Goal: Task Accomplishment & Management: Manage account settings

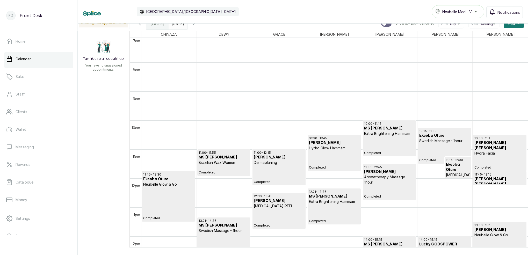
scroll to position [208, 0]
click at [197, 25] on icon "button" at bounding box center [194, 23] width 6 height 6
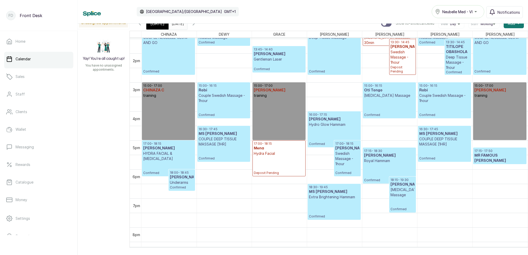
scroll to position [0, 0]
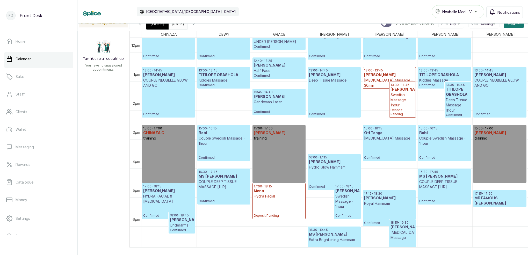
click at [157, 25] on span "[DATE]" at bounding box center [158, 23] width 14 height 6
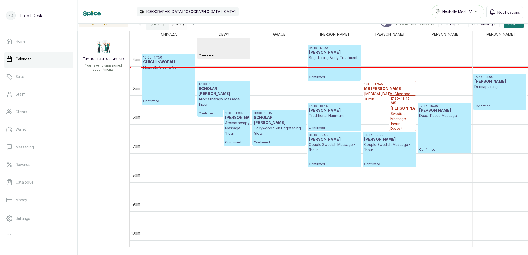
click at [332, 62] on p "Confirmed" at bounding box center [334, 69] width 51 height 19
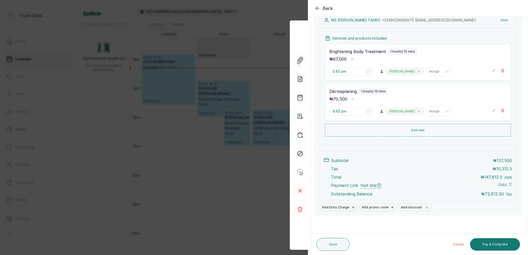
click at [286, 3] on div "Back Appointment Details Edit appointment 🚶 Walk-in (booked by Front Desk) Make…" at bounding box center [264, 127] width 528 height 255
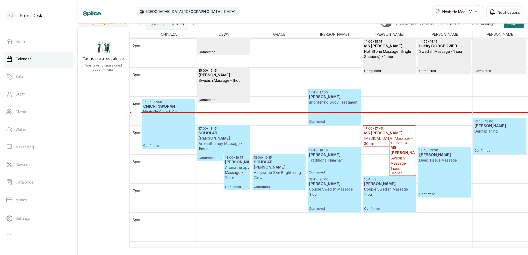
scroll to position [405, 0]
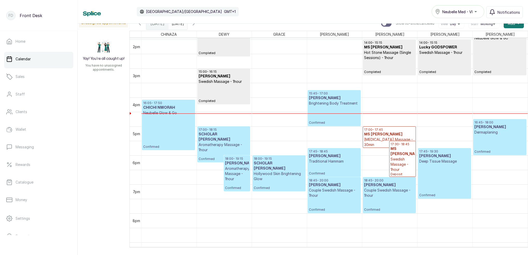
click at [321, 119] on p "Confirmed" at bounding box center [334, 115] width 51 height 19
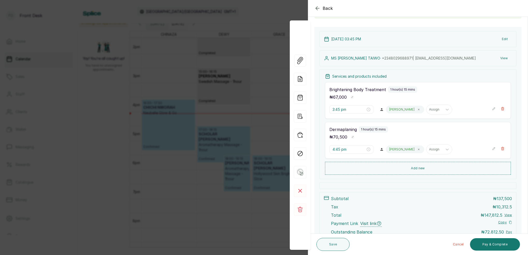
scroll to position [61, 0]
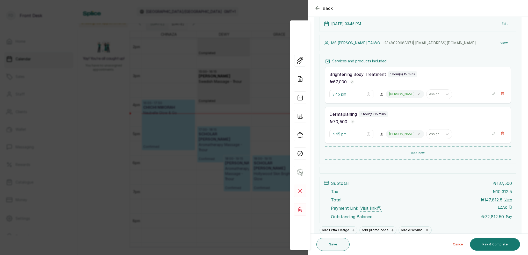
click at [319, 6] on icon "button" at bounding box center [318, 8] width 6 height 6
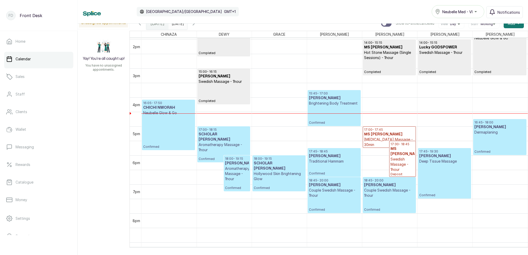
click at [207, 23] on div "Calendar Africa/Lagos GMT+1 Neubelle Med - VI Notifications" at bounding box center [303, 12] width 451 height 24
click at [197, 25] on icon "button" at bounding box center [194, 23] width 6 height 6
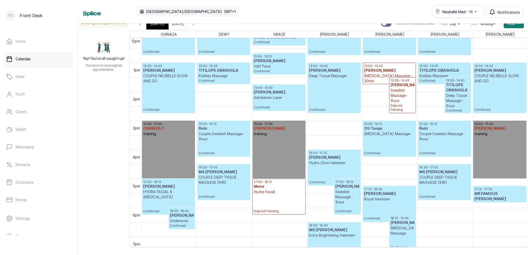
scroll to position [366, 0]
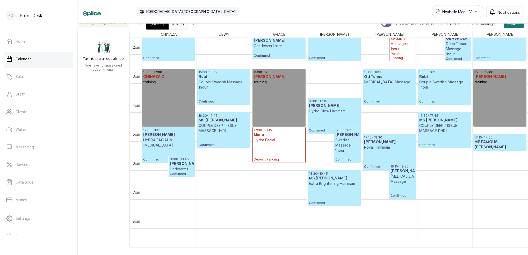
click at [163, 26] on div "[DATE]" at bounding box center [157, 24] width 22 height 12
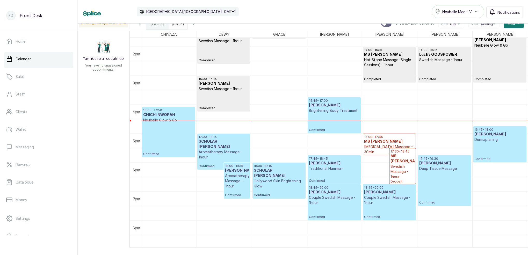
click at [333, 120] on p "Confirmed" at bounding box center [334, 122] width 51 height 19
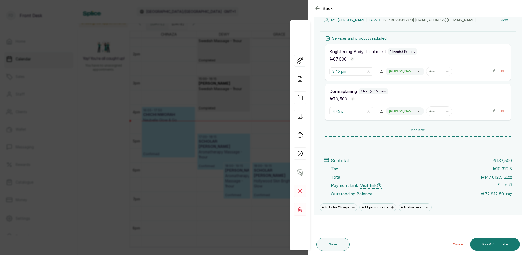
click at [259, 16] on div "Back Appointment Details Edit appointment 🚶 Walk-in (booked by Front Desk) Make…" at bounding box center [264, 127] width 528 height 255
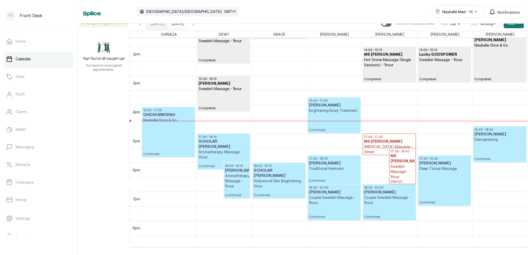
click at [187, 26] on span at bounding box center [182, 22] width 10 height 9
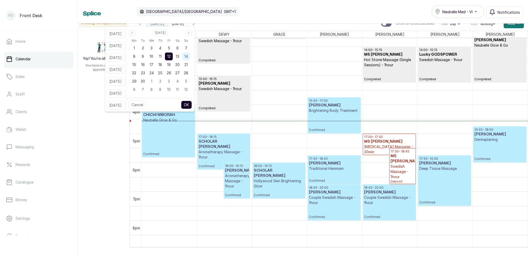
click at [190, 56] on div "14" at bounding box center [186, 57] width 8 height 8
click at [192, 104] on button "OK" at bounding box center [186, 105] width 11 height 8
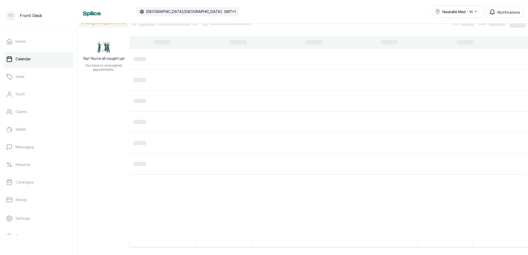
type input "14/09/2025"
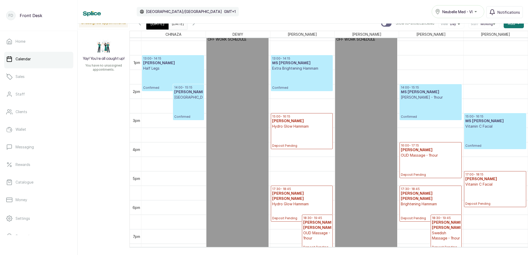
click at [161, 26] on span "[DATE]" at bounding box center [158, 23] width 14 height 6
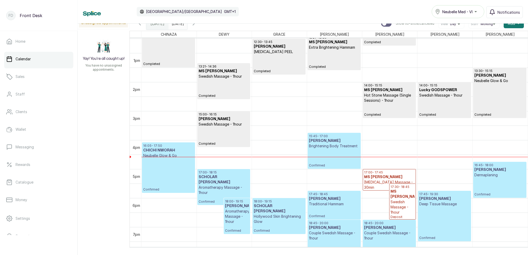
scroll to position [451, 0]
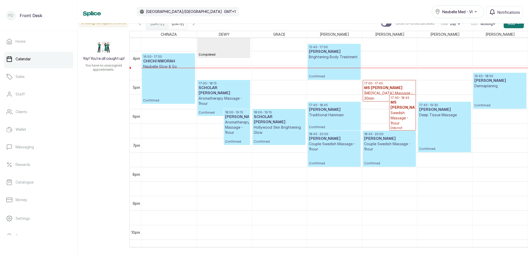
click at [195, 25] on icon "button" at bounding box center [194, 23] width 2 height 3
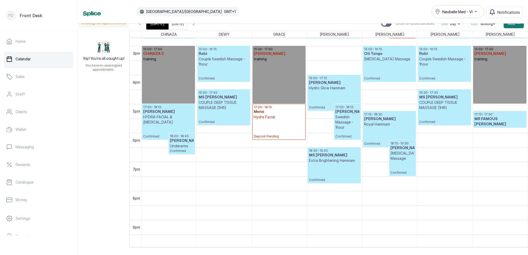
scroll to position [428, 0]
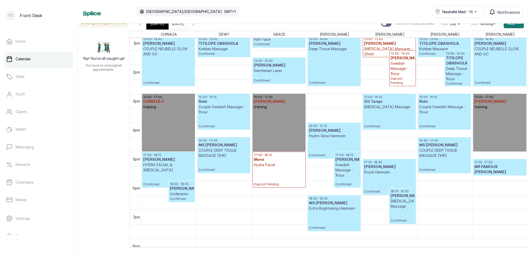
drag, startPoint x: 162, startPoint y: 28, endPoint x: 169, endPoint y: 29, distance: 6.5
click at [162, 27] on div "[DATE]" at bounding box center [157, 24] width 22 height 12
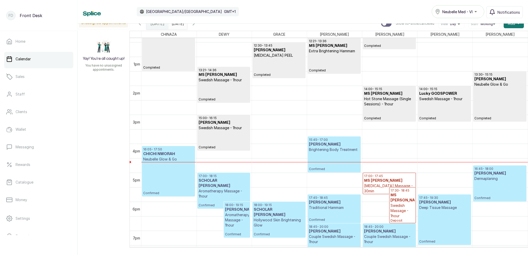
scroll to position [379, 0]
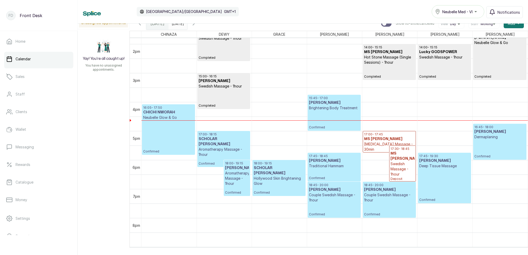
click at [197, 26] on icon "button" at bounding box center [194, 23] width 6 height 6
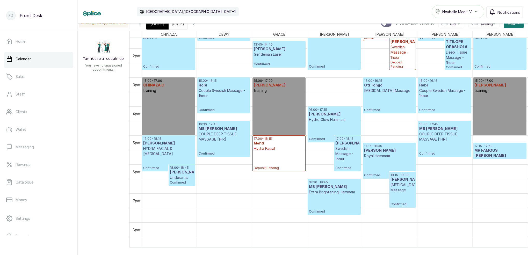
scroll to position [387, 0]
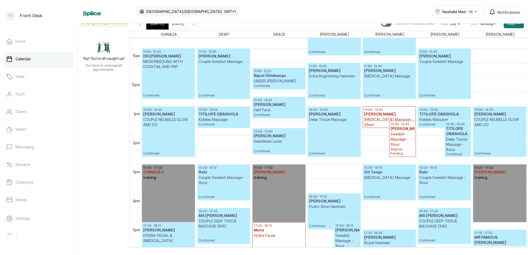
click at [155, 26] on div "[DATE]" at bounding box center [157, 24] width 22 height 12
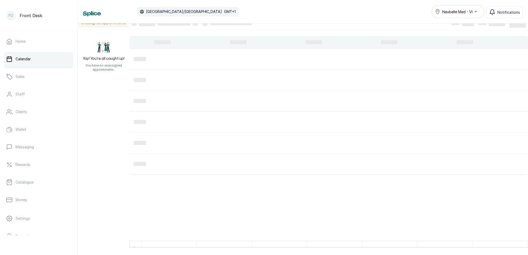
scroll to position [0, 0]
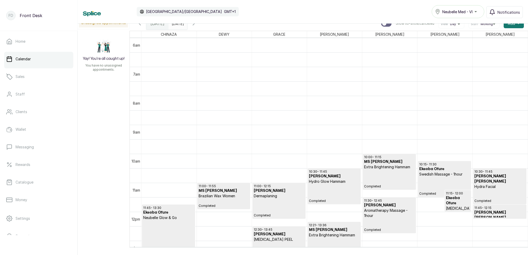
click at [197, 25] on icon "button" at bounding box center [194, 23] width 6 height 6
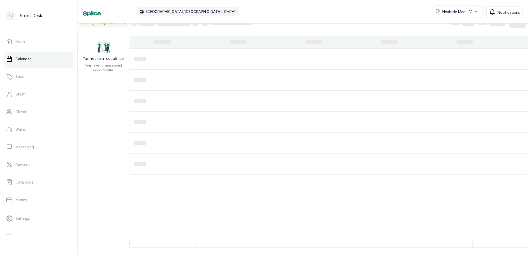
click at [208, 25] on div at bounding box center [227, 23] width 50 height 6
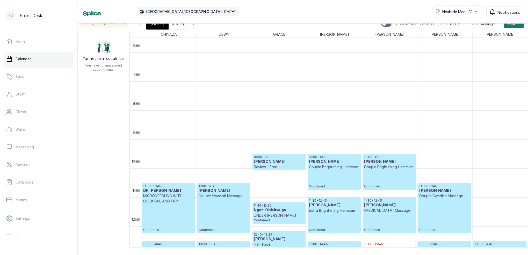
click at [197, 25] on icon "button" at bounding box center [194, 23] width 6 height 6
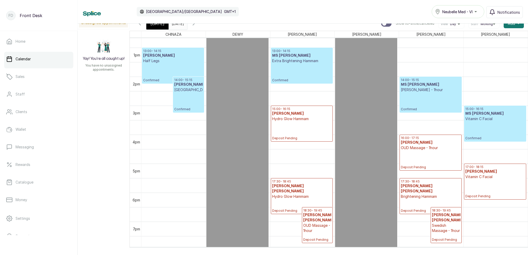
scroll to position [368, 0]
click at [157, 26] on span "[DATE]" at bounding box center [158, 23] width 14 height 6
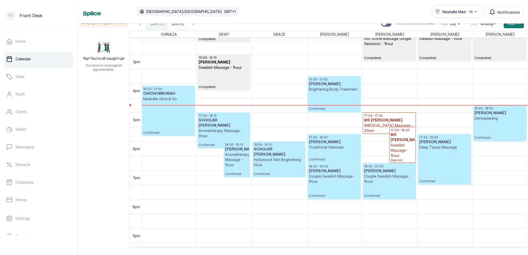
scroll to position [419, 0]
click at [197, 26] on icon "button" at bounding box center [194, 23] width 6 height 6
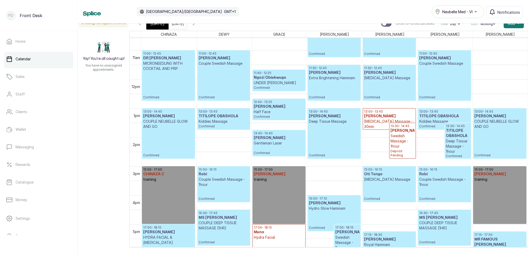
scroll to position [308, 0]
click at [374, 86] on p "Confirmed" at bounding box center [389, 89] width 51 height 19
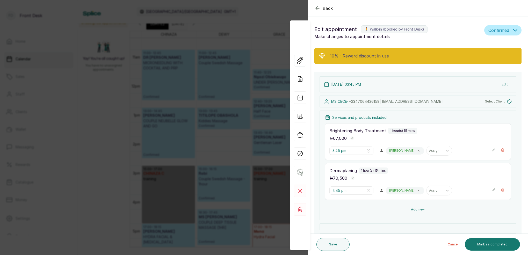
type input "11:30 am"
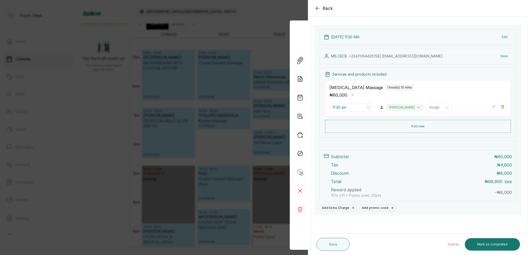
scroll to position [68, 0]
drag, startPoint x: 200, startPoint y: 46, endPoint x: 288, endPoint y: 27, distance: 89.6
click at [200, 46] on div "Back Appointment Details Edit appointment 🚶 Walk-in (booked by Front Desk) Make…" at bounding box center [264, 127] width 528 height 255
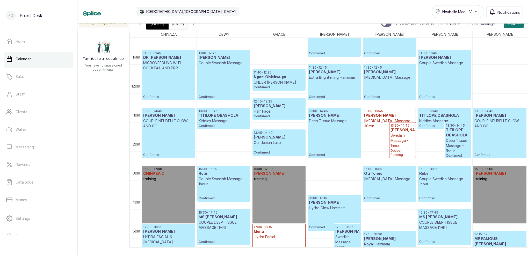
click at [158, 26] on span "[DATE]" at bounding box center [158, 23] width 14 height 6
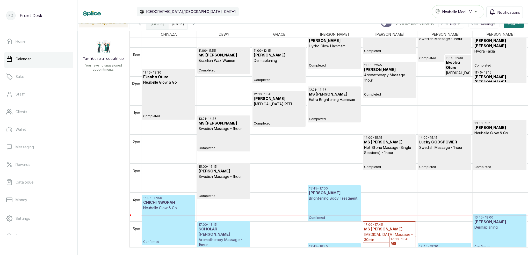
scroll to position [310, 0]
click at [197, 25] on icon "button" at bounding box center [194, 23] width 6 height 6
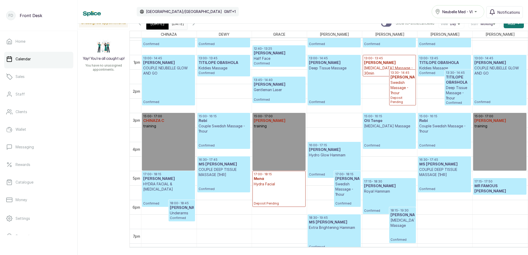
scroll to position [355, 0]
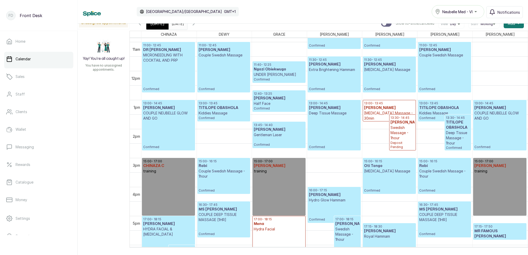
click at [448, 106] on h3 "TITILOPE OBASHOLA" at bounding box center [444, 107] width 51 height 5
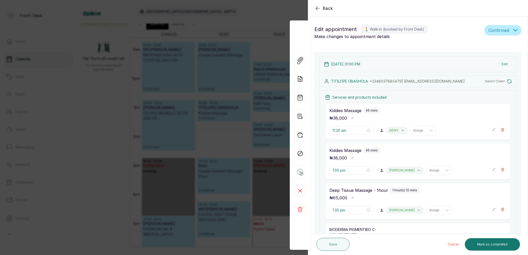
type input "1:00 pm"
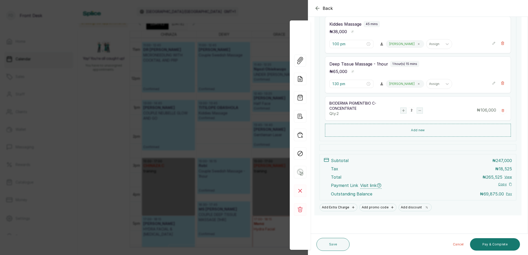
scroll to position [151, 0]
click at [268, 31] on div "Back Appointment Details Edit appointment 🚶 Walk-in (booked by Front Desk) Make…" at bounding box center [264, 127] width 528 height 255
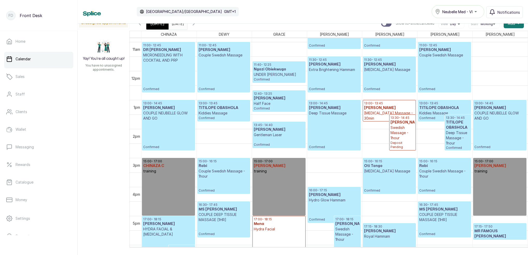
drag, startPoint x: 268, startPoint y: 31, endPoint x: 316, endPoint y: 32, distance: 48.2
click at [268, 31] on div "GRACE" at bounding box center [279, 34] width 55 height 6
click at [387, 78] on p "Confirmed" at bounding box center [389, 81] width 51 height 19
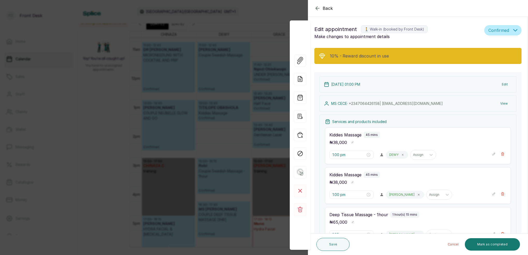
type input "11:30 am"
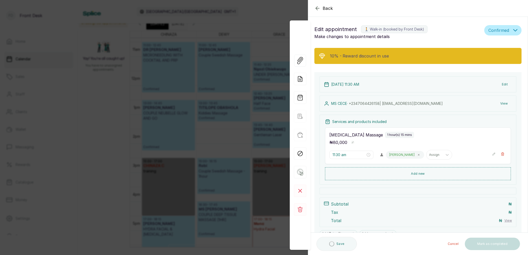
click at [506, 103] on button "View" at bounding box center [504, 103] width 16 height 9
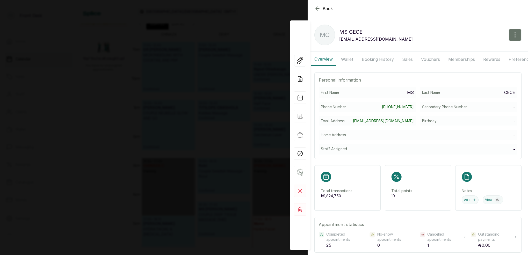
click at [348, 59] on button "Wallet" at bounding box center [347, 59] width 19 height 13
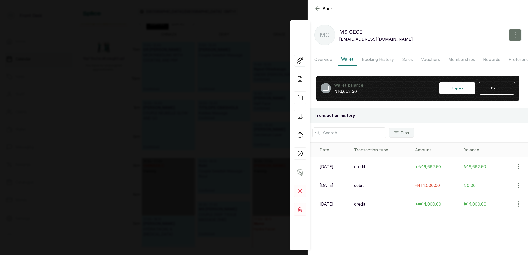
click at [362, 62] on button "Booking History" at bounding box center [378, 59] width 38 height 13
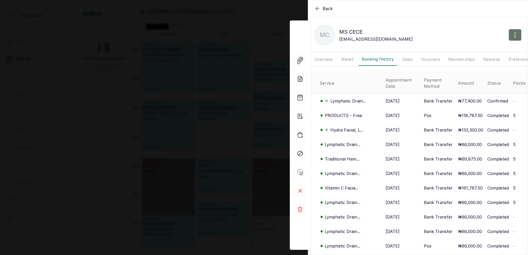
click at [346, 127] on p "Hydra Facial, L..." at bounding box center [347, 130] width 33 height 6
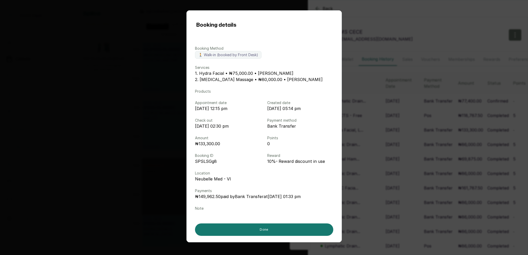
click at [425, 78] on div "Booking details Booking Method 🚶 Walk-in (booked by Front Desk) Services 1. Hyd…" at bounding box center [264, 127] width 528 height 255
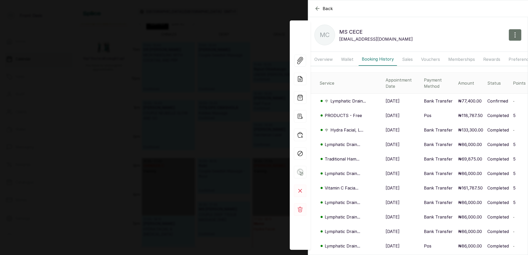
scroll to position [0, 0]
click at [318, 8] on icon "button" at bounding box center [318, 8] width 6 height 6
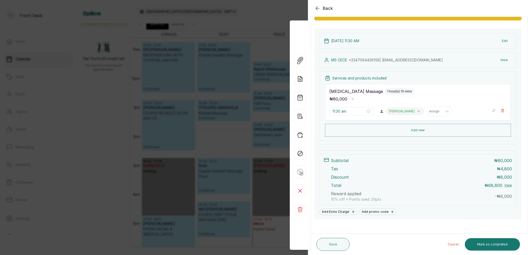
scroll to position [18, 0]
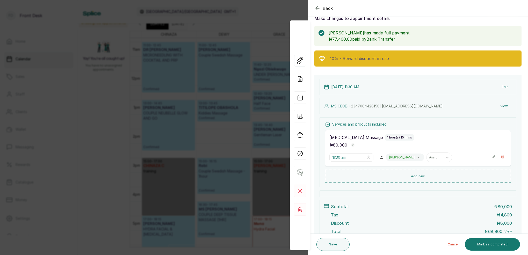
click at [506, 107] on button "View" at bounding box center [504, 106] width 16 height 9
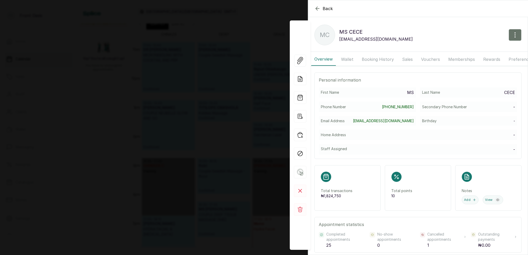
click at [352, 58] on button "Wallet" at bounding box center [347, 59] width 19 height 13
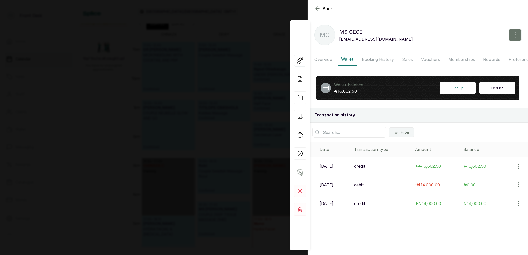
click at [492, 88] on button "Deduct" at bounding box center [497, 88] width 36 height 12
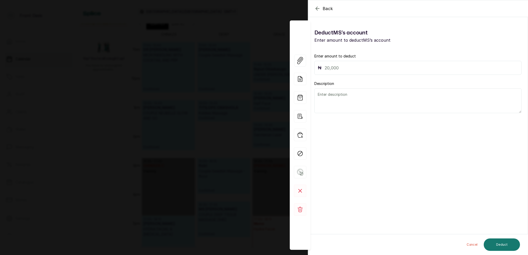
click at [335, 68] on input "text" at bounding box center [422, 67] width 194 height 7
type input "16,662.5"
click at [509, 243] on button "Deduct" at bounding box center [502, 245] width 36 height 12
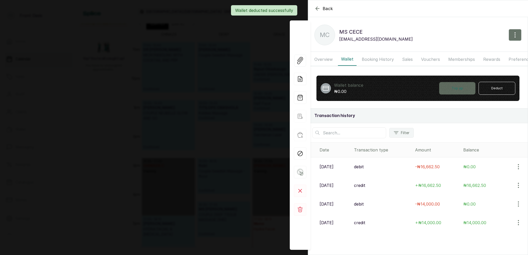
click at [464, 88] on button "Top up" at bounding box center [457, 88] width 36 height 12
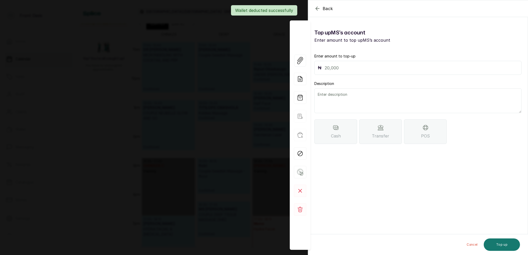
click at [362, 71] on input "text" at bounding box center [422, 67] width 194 height 7
type input "77,400"
click at [384, 106] on textarea at bounding box center [418, 100] width 207 height 25
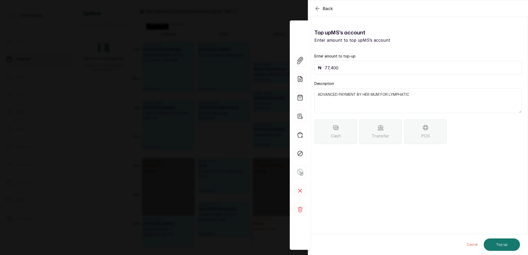
type textarea "ADVANCED PAYMENT BY HER MUM FOR LYMPHATIC"
click at [386, 132] on div "Transfer" at bounding box center [380, 131] width 43 height 25
click at [503, 245] on button "Top up" at bounding box center [502, 245] width 36 height 12
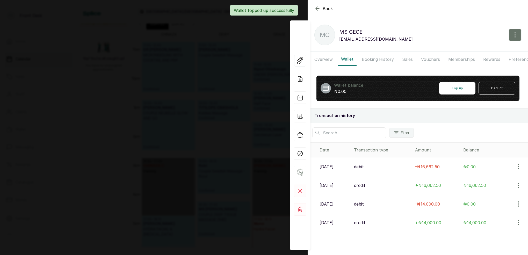
click at [262, 55] on div "Back MS CECE MC MS CECE ceceegbai@gmail.com Overview Wallet Booking History Sal…" at bounding box center [264, 127] width 528 height 255
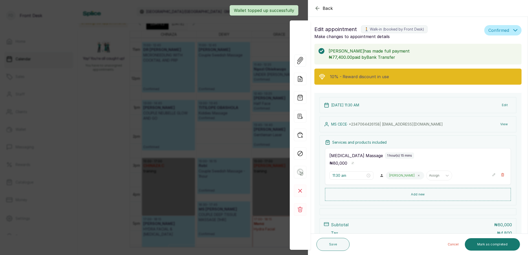
scroll to position [0, 0]
click at [255, 39] on div "Back Appointment Details Edit appointment 🚶 Walk-in (booked by Front Desk) Make…" at bounding box center [264, 127] width 528 height 255
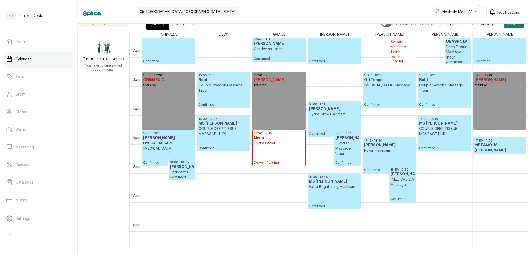
scroll to position [408, 0]
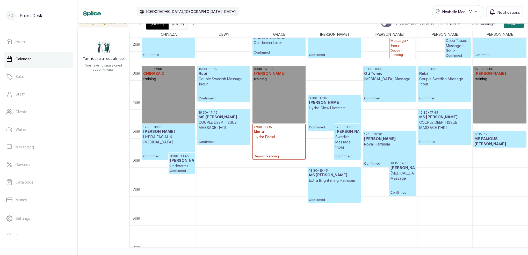
drag, startPoint x: 160, startPoint y: 27, endPoint x: 164, endPoint y: 28, distance: 4.3
click at [160, 27] on div "[DATE]" at bounding box center [157, 24] width 22 height 12
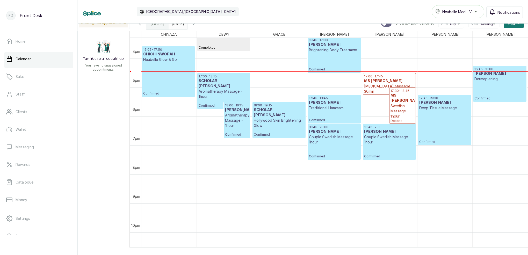
scroll to position [442, 0]
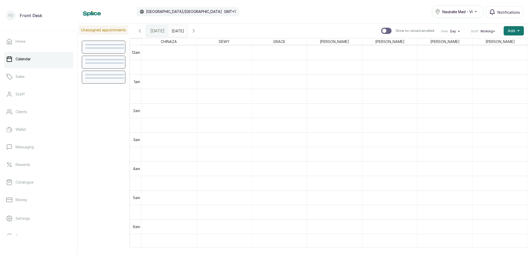
scroll to position [382, 0]
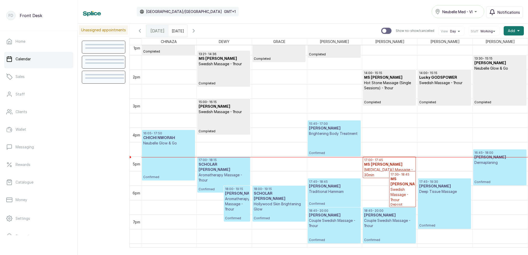
click at [498, 13] on button "Notifications" at bounding box center [505, 12] width 37 height 12
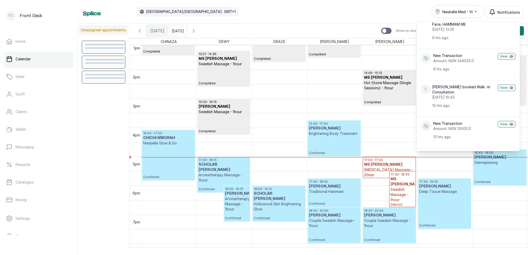
scroll to position [99, 0]
click at [497, 11] on button "Notifications" at bounding box center [505, 12] width 37 height 12
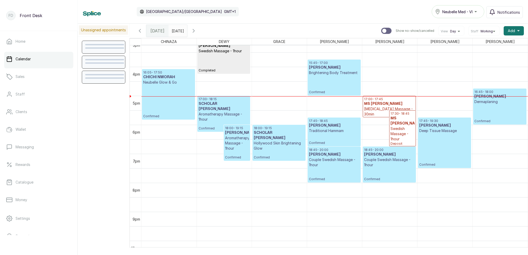
scroll to position [0, 0]
type input "dd/MM/yyyy"
click at [177, 29] on input "dd/MM/yyyy" at bounding box center [173, 29] width 8 height 9
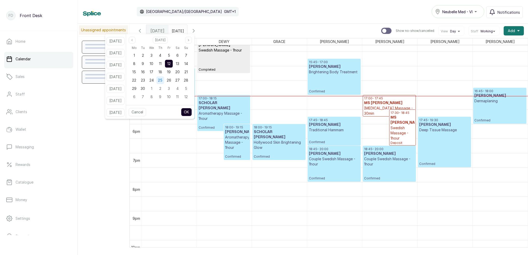
drag, startPoint x: 156, startPoint y: 75, endPoint x: 164, endPoint y: 83, distance: 11.0
click at [155, 75] on div "17" at bounding box center [152, 72] width 8 height 8
click at [192, 111] on button "OK" at bounding box center [186, 112] width 11 height 8
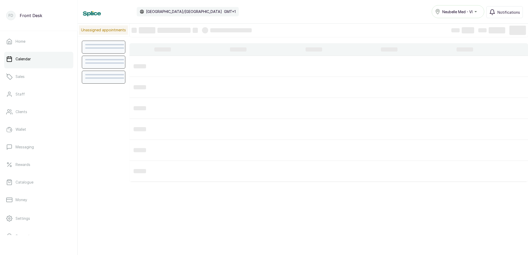
type input "17/09/2025"
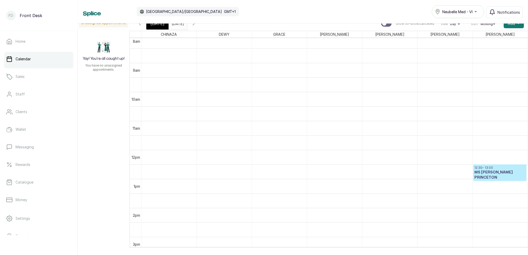
scroll to position [254, 0]
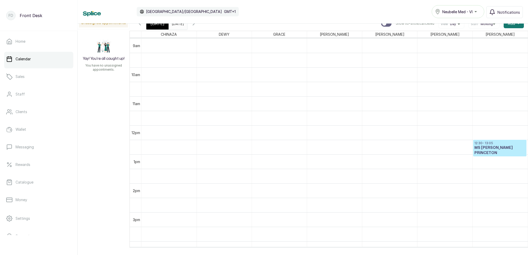
click at [163, 26] on div "[DATE]" at bounding box center [157, 24] width 22 height 12
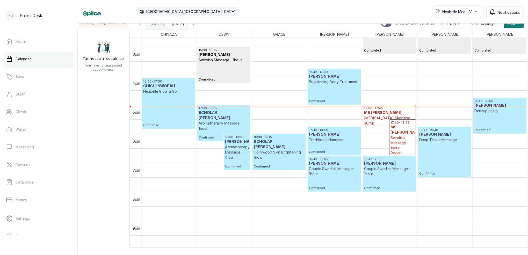
scroll to position [428, 0]
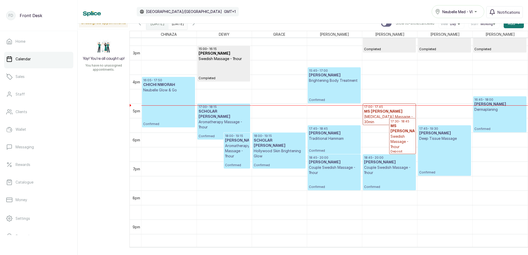
click at [195, 25] on icon "button" at bounding box center [194, 23] width 2 height 3
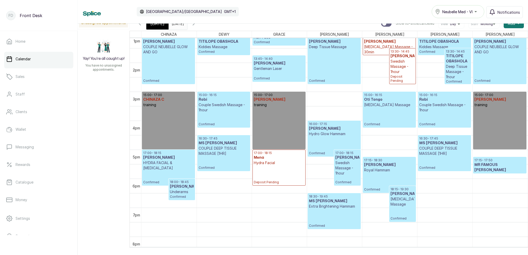
scroll to position [387, 0]
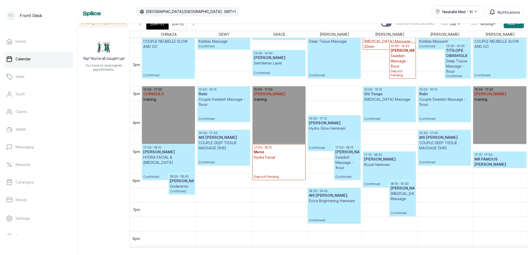
click at [453, 147] on p "COUPLE DEEP TISSUE MASSAGE [1HR]" at bounding box center [444, 145] width 51 height 10
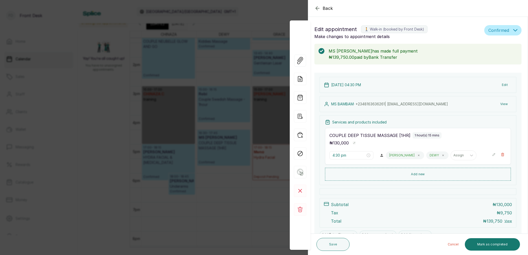
click at [252, 29] on div "Back Appointment Details Edit appointment 🚶 Walk-in (booked by Front Desk) Make…" at bounding box center [264, 127] width 528 height 255
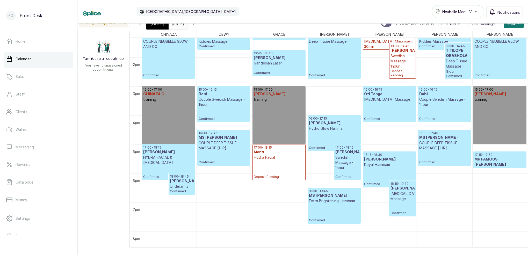
click at [161, 28] on div "[DATE]" at bounding box center [157, 24] width 22 height 12
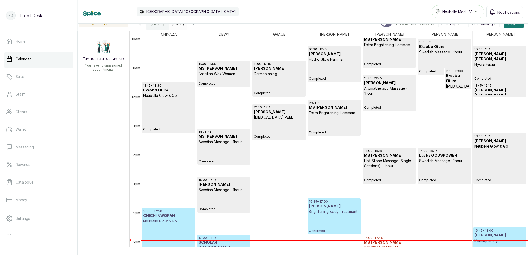
scroll to position [317, 0]
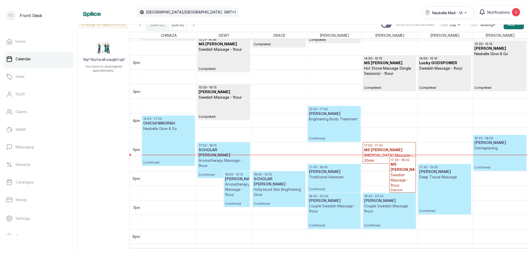
click at [171, 145] on p "Confirmed" at bounding box center [168, 147] width 51 height 33
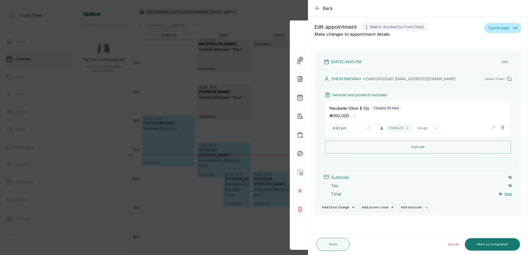
type input "4:05 pm"
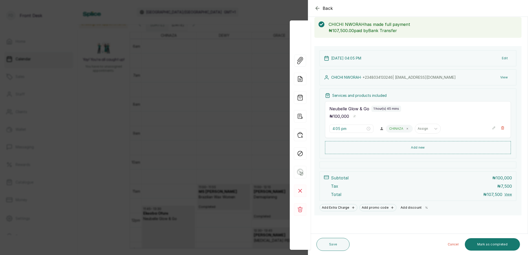
scroll to position [27, 0]
click at [480, 241] on button "Mark as completed" at bounding box center [492, 244] width 55 height 12
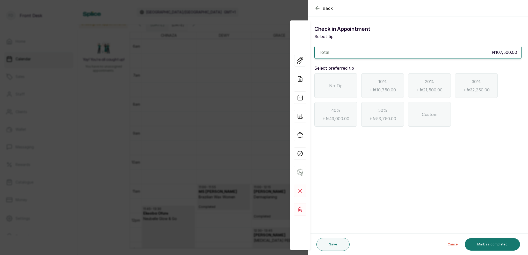
scroll to position [0, 0]
drag, startPoint x: 324, startPoint y: 76, endPoint x: 340, endPoint y: 96, distance: 25.8
click at [325, 77] on div "No Tip" at bounding box center [336, 85] width 43 height 25
click at [513, 246] on button "Mark as completed" at bounding box center [492, 244] width 55 height 12
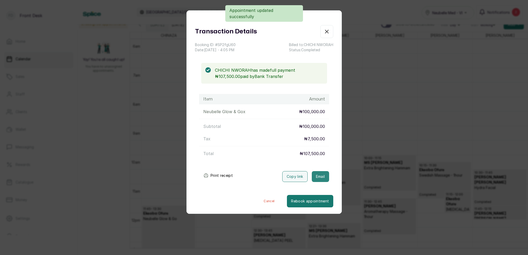
click at [320, 177] on button "Email" at bounding box center [320, 176] width 17 height 11
click at [326, 31] on icon "button" at bounding box center [326, 31] width 3 height 3
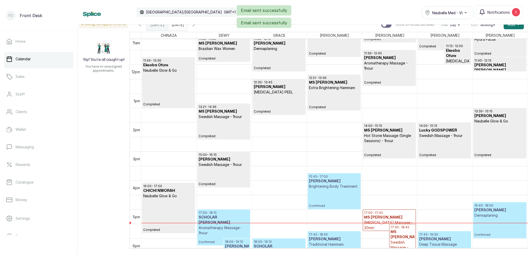
scroll to position [341, 0]
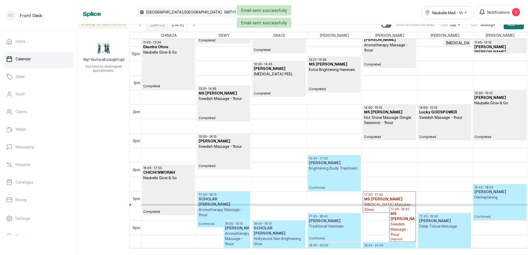
click at [498, 15] on div "Email sent successfully Email sent successfully" at bounding box center [264, 16] width 528 height 23
click at [495, 13] on div "Email sent successfully Email sent successfully" at bounding box center [264, 16] width 528 height 23
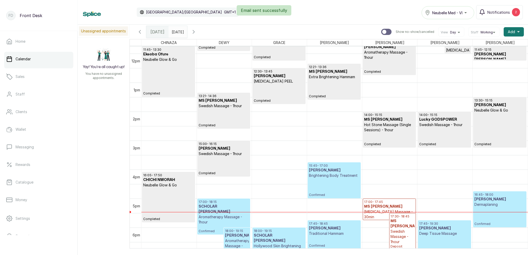
click at [491, 11] on div "Email sent successfully" at bounding box center [264, 10] width 528 height 10
click at [497, 12] on div "Email sent successfully" at bounding box center [264, 10] width 528 height 10
click at [504, 13] on div "Email sent successfully" at bounding box center [264, 10] width 528 height 10
drag, startPoint x: 454, startPoint y: 11, endPoint x: 457, endPoint y: 11, distance: 2.9
click at [454, 11] on div "Email sent successfully" at bounding box center [264, 10] width 528 height 10
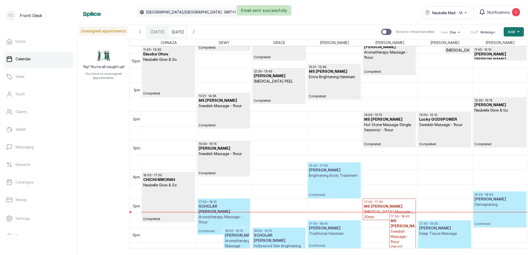
click at [494, 11] on div "Email sent successfully" at bounding box center [264, 10] width 528 height 10
click at [486, 32] on span "Working" at bounding box center [487, 32] width 12 height 4
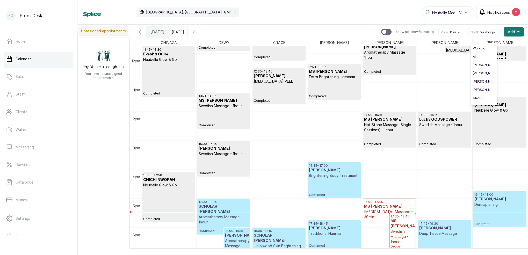
click at [495, 13] on span "Notifications" at bounding box center [499, 12] width 23 height 5
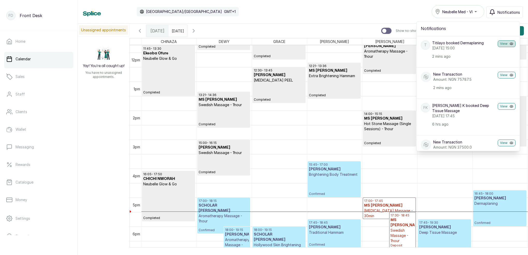
click at [505, 43] on button "View" at bounding box center [507, 43] width 18 height 7
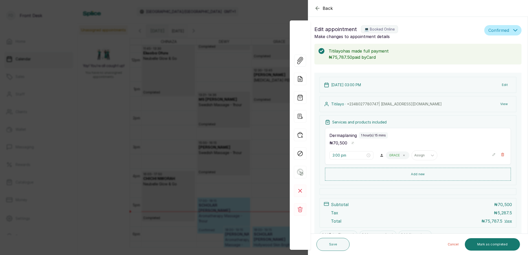
click at [279, 18] on div "Back Appointment Details Edit appointment 💻 Booked Online Make changes to appoi…" at bounding box center [264, 127] width 528 height 255
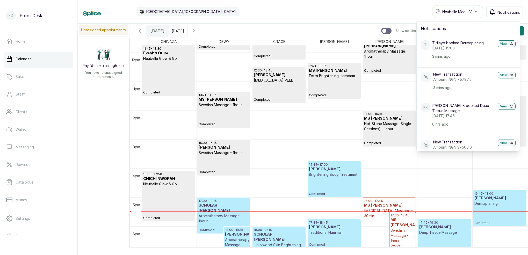
click at [500, 11] on span "Notifications" at bounding box center [509, 12] width 23 height 5
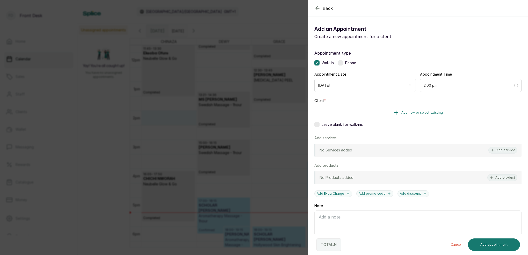
click at [425, 110] on button "Add new or select existing" at bounding box center [418, 112] width 207 height 15
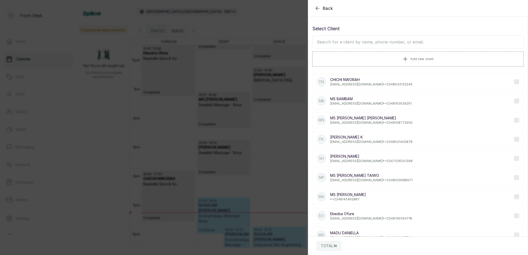
click at [358, 44] on input "text" at bounding box center [417, 41] width 211 height 13
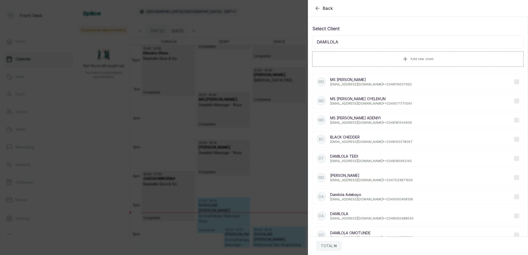
type input "DAMILOLA"
click at [378, 103] on p "hassanhalimah17@gmail.com • +234 9071770061" at bounding box center [371, 104] width 82 height 4
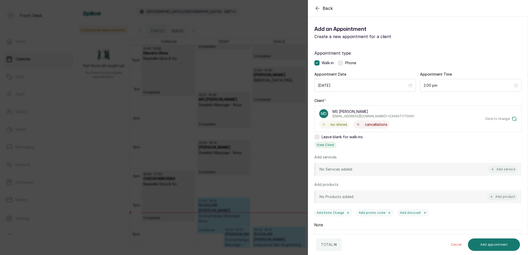
click at [332, 143] on button "View Client" at bounding box center [326, 145] width 22 height 7
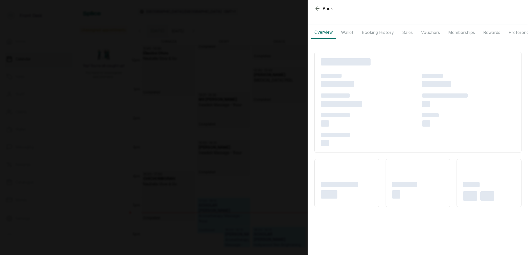
click at [379, 32] on button "Booking History" at bounding box center [378, 32] width 38 height 13
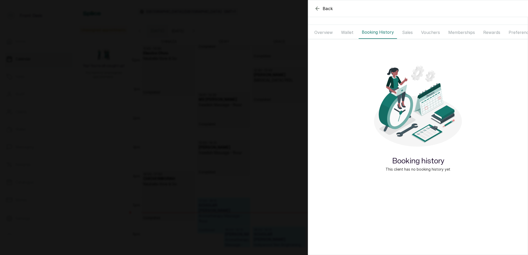
click at [329, 31] on button "Overview" at bounding box center [323, 32] width 25 height 13
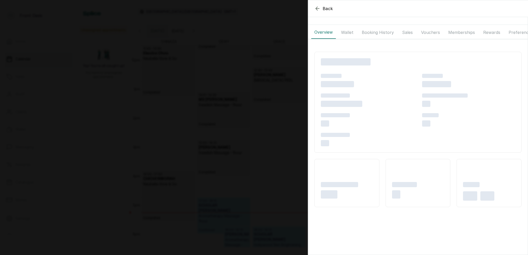
click at [349, 31] on button "Wallet" at bounding box center [347, 32] width 19 height 13
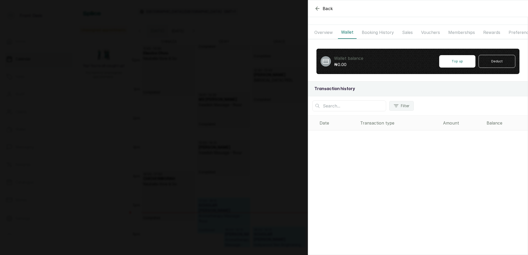
click at [372, 31] on button "Booking History" at bounding box center [378, 32] width 38 height 13
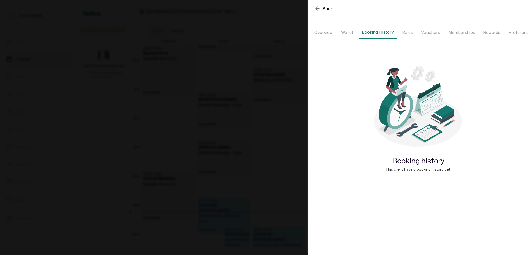
click at [332, 33] on button "Overview" at bounding box center [323, 32] width 25 height 13
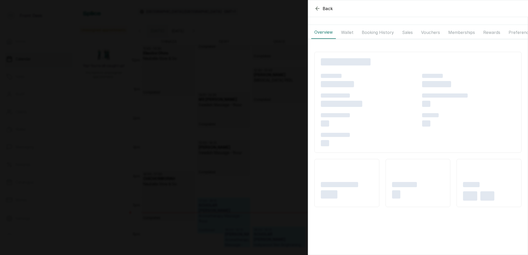
drag, startPoint x: 354, startPoint y: 32, endPoint x: 372, endPoint y: 32, distance: 17.9
click at [355, 32] on button "Wallet" at bounding box center [347, 32] width 19 height 13
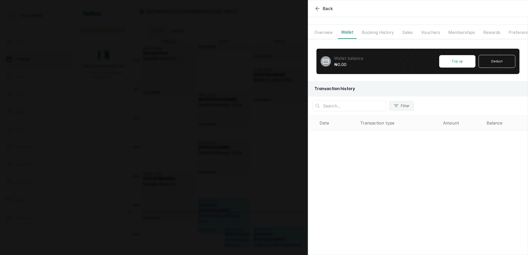
click at [375, 32] on button "Booking History" at bounding box center [378, 32] width 38 height 13
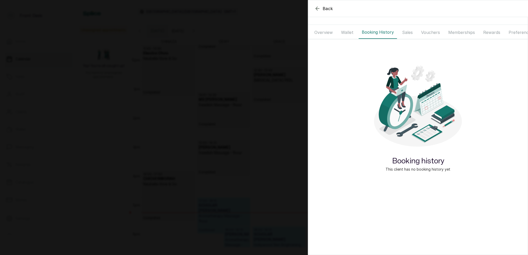
click at [406, 29] on button "Sales" at bounding box center [407, 32] width 17 height 13
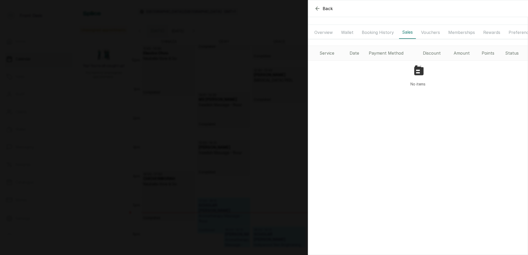
click at [377, 32] on button "Booking History" at bounding box center [378, 32] width 38 height 13
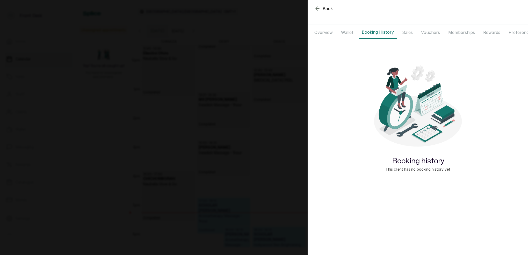
click at [328, 33] on button "Overview" at bounding box center [323, 32] width 25 height 13
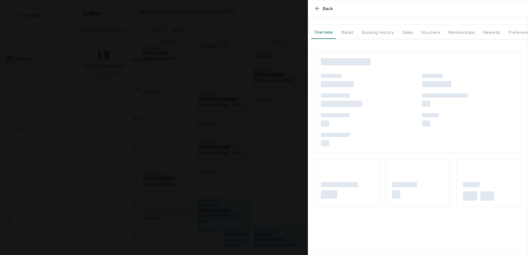
click at [347, 32] on button "Wallet" at bounding box center [347, 32] width 19 height 13
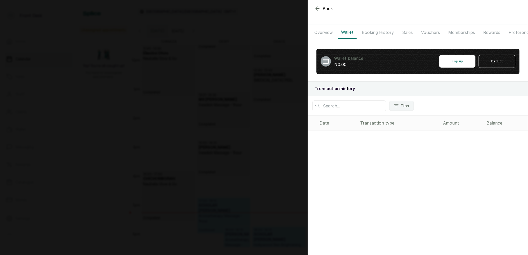
click at [372, 33] on button "Booking History" at bounding box center [378, 32] width 38 height 13
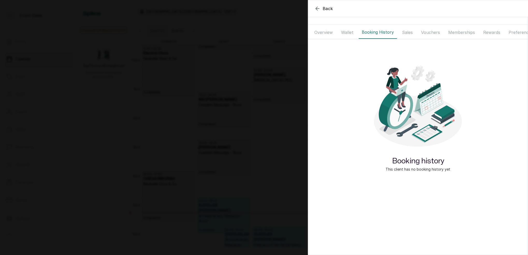
click at [412, 31] on button "Sales" at bounding box center [407, 32] width 17 height 13
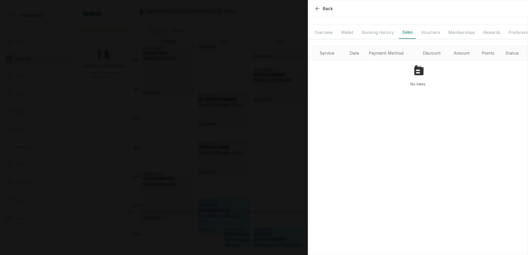
click at [431, 33] on button "Vouchers" at bounding box center [430, 32] width 25 height 13
click at [378, 34] on button "Booking History" at bounding box center [378, 32] width 38 height 13
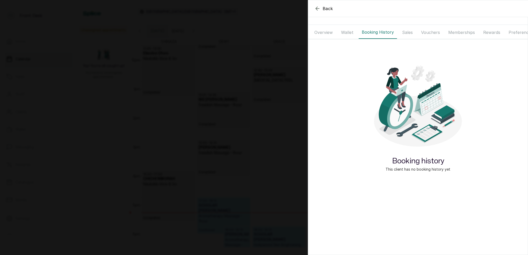
click at [350, 32] on button "Wallet" at bounding box center [347, 32] width 19 height 13
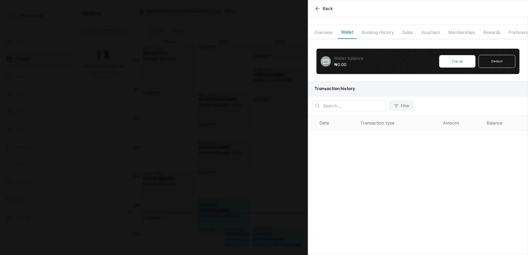
drag, startPoint x: 323, startPoint y: 33, endPoint x: 337, endPoint y: 34, distance: 14.8
click at [323, 33] on button "Overview" at bounding box center [323, 32] width 25 height 13
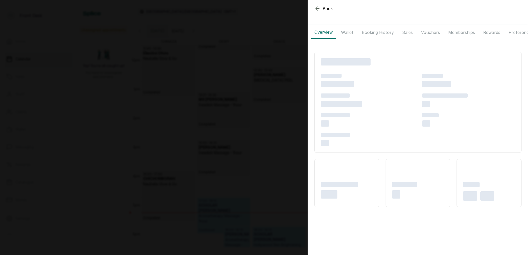
click at [349, 32] on button "Wallet" at bounding box center [347, 32] width 19 height 13
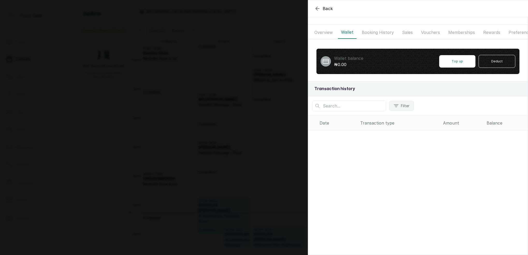
click at [375, 31] on button "Booking History" at bounding box center [378, 32] width 38 height 13
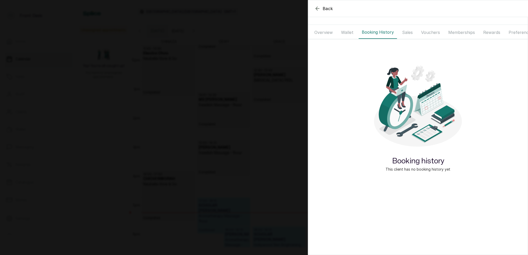
click at [406, 30] on button "Sales" at bounding box center [407, 32] width 17 height 13
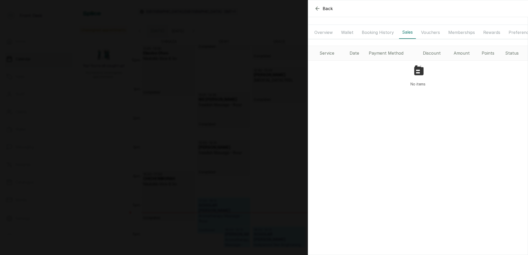
click at [426, 32] on button "Vouchers" at bounding box center [430, 32] width 25 height 13
click at [331, 34] on button "Overview" at bounding box center [323, 32] width 25 height 13
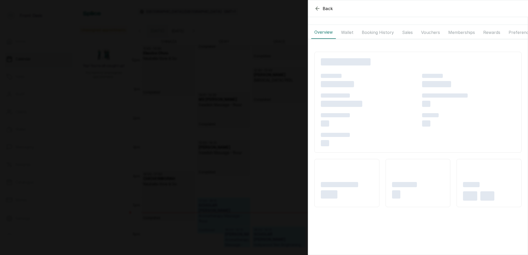
drag, startPoint x: 350, startPoint y: 33, endPoint x: 355, endPoint y: 34, distance: 5.0
click at [350, 34] on button "Wallet" at bounding box center [347, 32] width 19 height 13
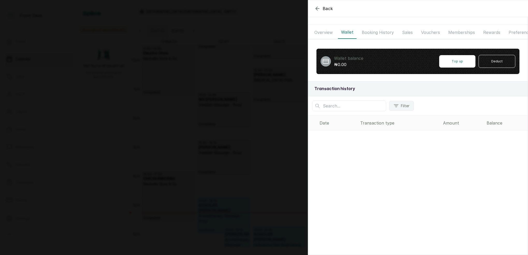
click at [378, 32] on button "Booking History" at bounding box center [378, 32] width 38 height 13
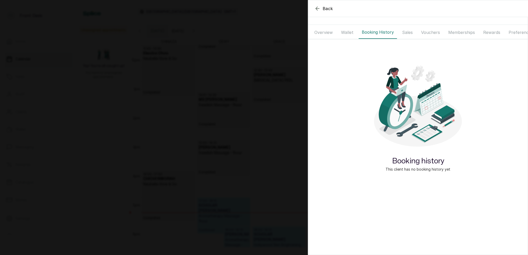
drag, startPoint x: 325, startPoint y: 33, endPoint x: 329, endPoint y: 34, distance: 4.2
click at [325, 33] on button "Overview" at bounding box center [323, 32] width 25 height 13
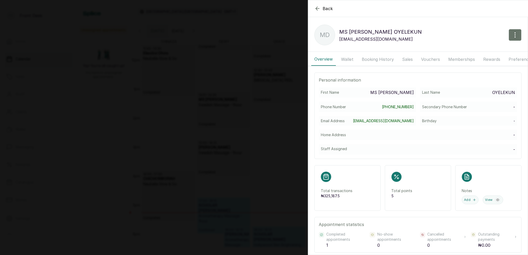
click at [373, 58] on button "Booking History" at bounding box center [378, 59] width 38 height 13
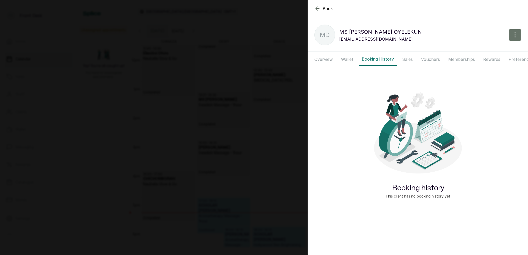
click at [343, 61] on button "Wallet" at bounding box center [347, 59] width 19 height 13
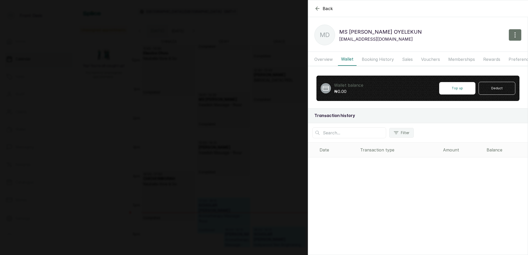
drag, startPoint x: 322, startPoint y: 57, endPoint x: 326, endPoint y: 58, distance: 3.9
click at [322, 57] on button "Overview" at bounding box center [323, 59] width 25 height 13
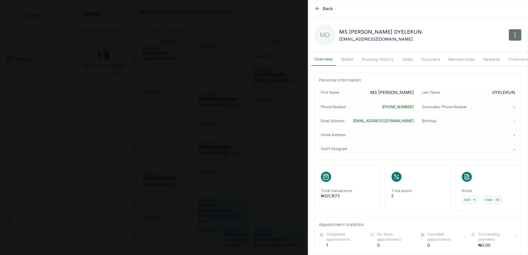
click at [368, 60] on button "Booking History" at bounding box center [378, 59] width 38 height 13
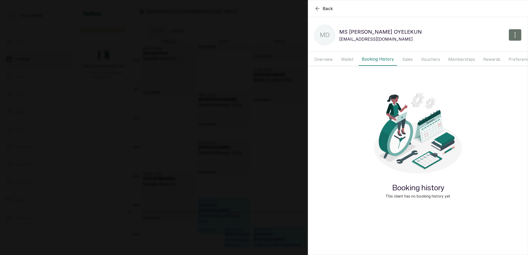
click at [410, 59] on button "Sales" at bounding box center [407, 59] width 17 height 13
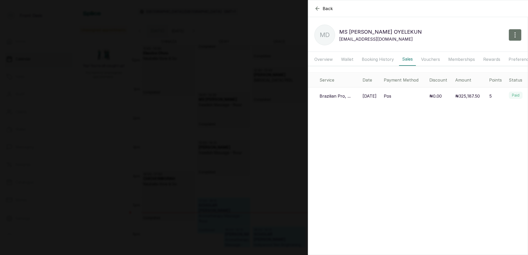
click at [337, 95] on p "Brazilian Pro, ..." at bounding box center [335, 96] width 31 height 6
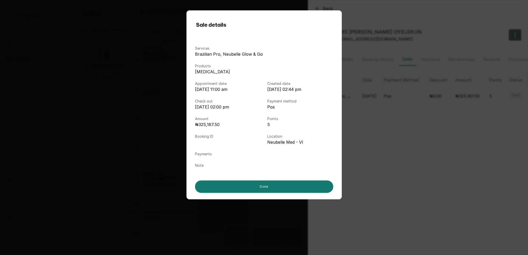
click at [378, 97] on div "Sale details Services Brazilian Pro, Neubelle Glow & Go Products HYDROCORTISONE…" at bounding box center [264, 127] width 528 height 255
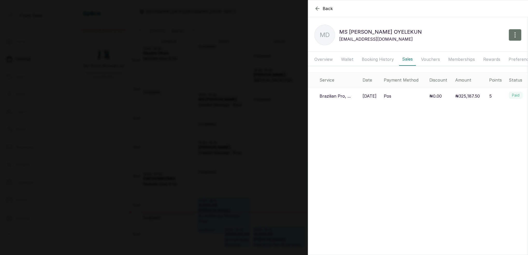
click at [264, 58] on div "Back MS DAMILOLA OYELEKUN MD MS DAMILOLA OYELEKUN hassanhalimah17@gmail.com Ove…" at bounding box center [264, 127] width 528 height 255
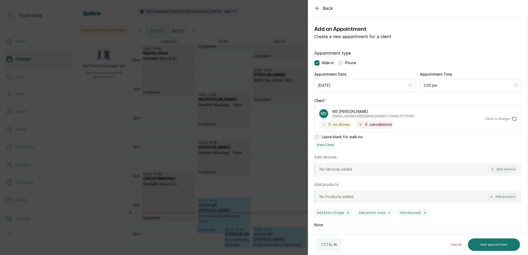
click at [317, 8] on icon "button" at bounding box center [317, 7] width 3 height 3
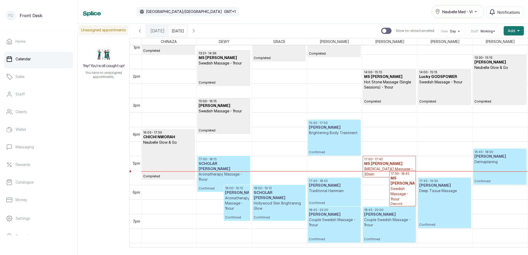
scroll to position [384, 0]
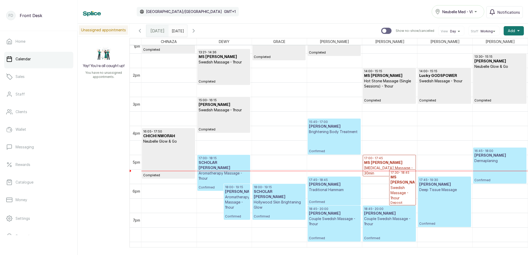
click at [177, 32] on input "17/09/2025" at bounding box center [173, 29] width 8 height 9
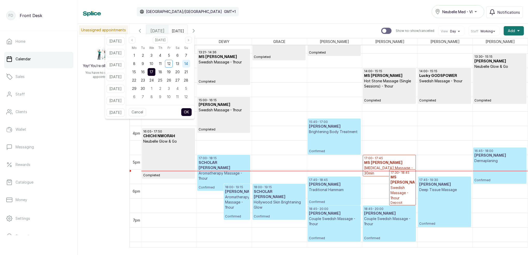
click at [190, 61] on div "14" at bounding box center [186, 64] width 8 height 8
click at [192, 110] on button "OK" at bounding box center [186, 112] width 11 height 8
type input "14/09/2025"
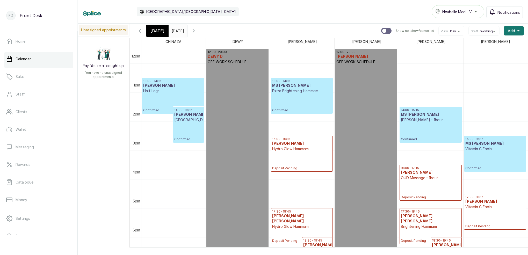
scroll to position [330, 0]
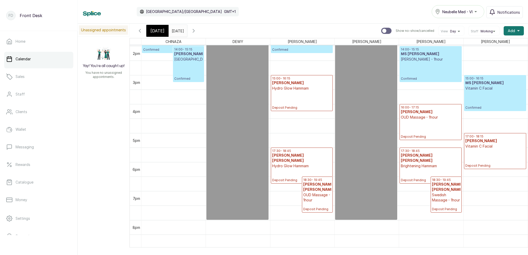
click at [156, 28] on span "[DATE]" at bounding box center [158, 31] width 14 height 6
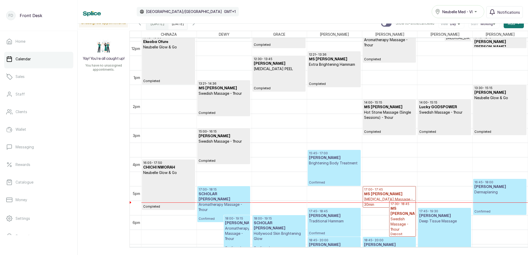
click at [197, 26] on icon "button" at bounding box center [194, 23] width 6 height 6
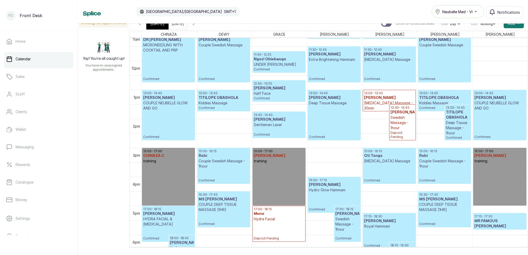
click at [195, 24] on icon "button" at bounding box center [194, 23] width 2 height 3
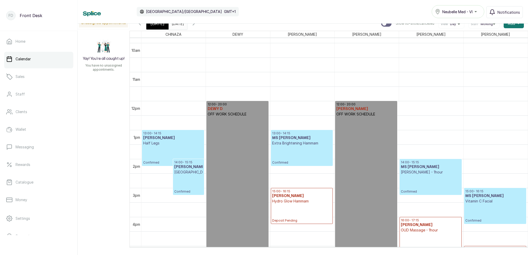
click at [197, 24] on icon "button" at bounding box center [194, 23] width 6 height 6
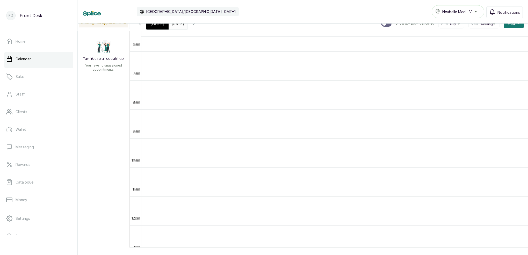
click at [155, 26] on span "[DATE]" at bounding box center [158, 23] width 14 height 6
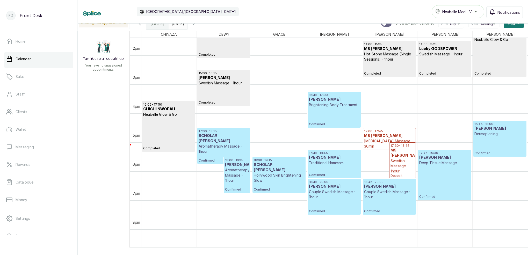
scroll to position [407, 0]
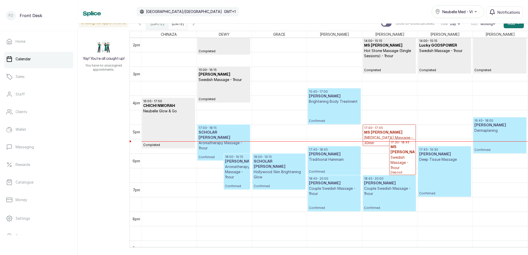
drag, startPoint x: 207, startPoint y: 24, endPoint x: 210, endPoint y: 25, distance: 3.2
click at [195, 24] on icon "button" at bounding box center [194, 23] width 2 height 3
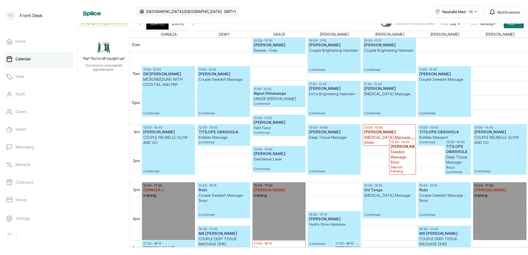
scroll to position [293, 0]
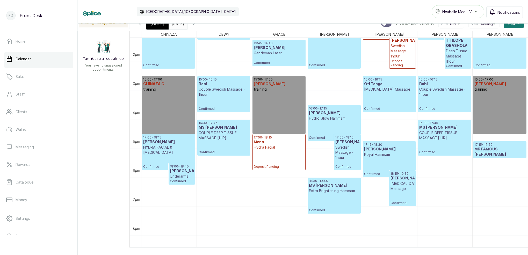
click at [161, 27] on div "[DATE]" at bounding box center [157, 24] width 22 height 12
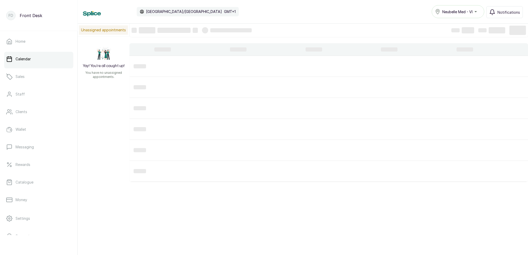
scroll to position [0, 0]
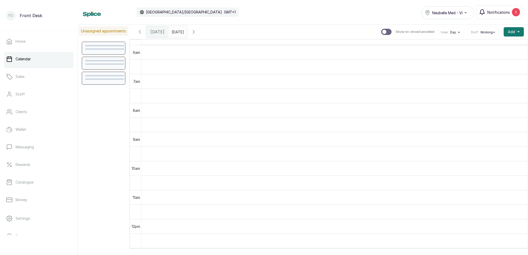
click at [485, 9] on button "Notifications 2" at bounding box center [500, 12] width 47 height 14
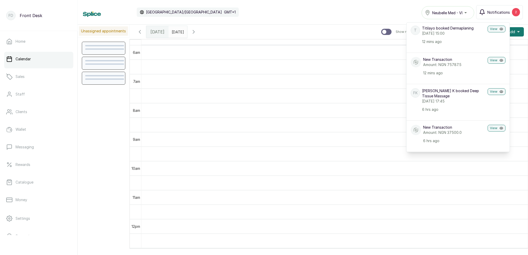
scroll to position [24, 0]
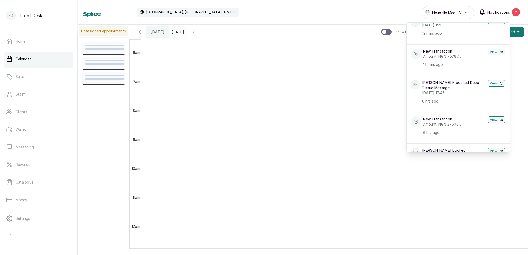
click at [493, 12] on span "Notifications" at bounding box center [499, 12] width 23 height 5
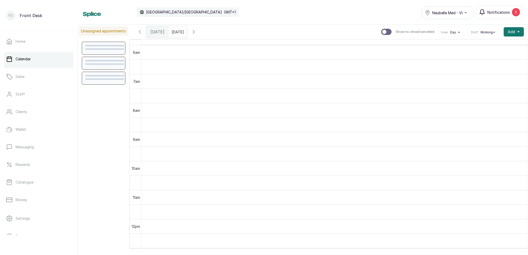
click at [500, 12] on span "Notifications" at bounding box center [499, 12] width 23 height 5
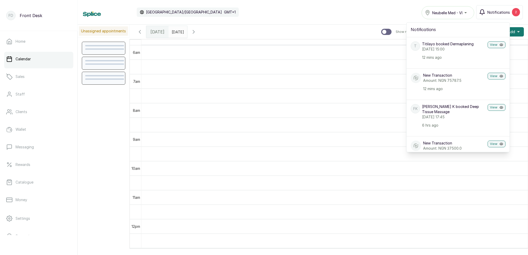
scroll to position [0, 0]
click at [501, 12] on span "Notifications" at bounding box center [499, 12] width 23 height 5
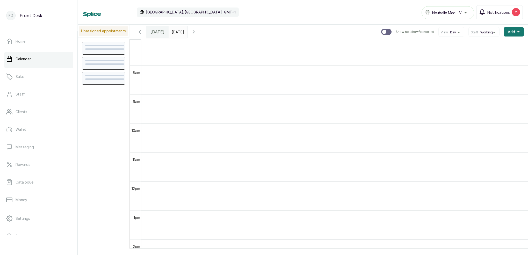
scroll to position [212, 0]
click at [503, 12] on span "Notifications" at bounding box center [499, 12] width 23 height 5
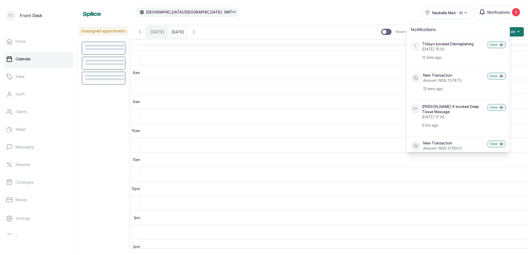
scroll to position [0, 0]
click at [494, 15] on button "Notifications 2" at bounding box center [500, 12] width 47 height 14
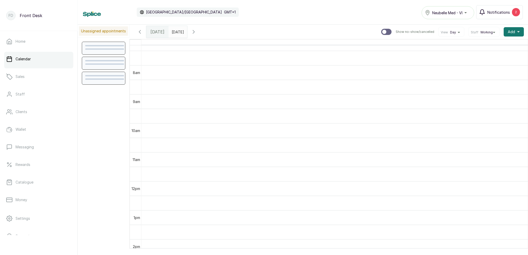
click at [493, 14] on span "Notifications" at bounding box center [499, 12] width 23 height 5
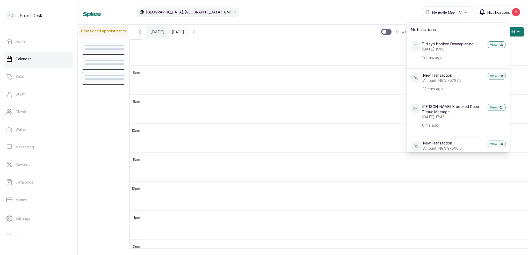
click at [494, 13] on span "Notifications" at bounding box center [499, 12] width 23 height 5
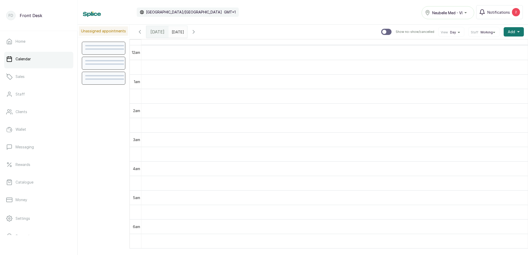
scroll to position [174, 0]
click at [505, 16] on button "Notifications 2" at bounding box center [500, 12] width 47 height 14
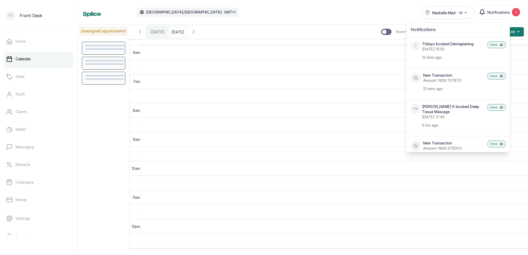
click at [518, 11] on div "2" at bounding box center [516, 12] width 8 height 8
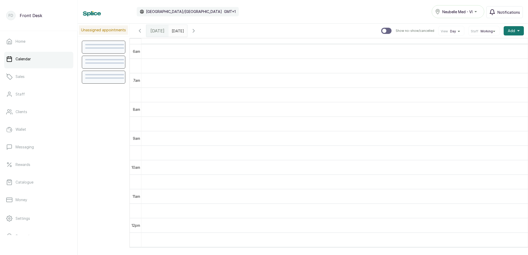
click at [497, 11] on button "Notifications" at bounding box center [505, 12] width 37 height 12
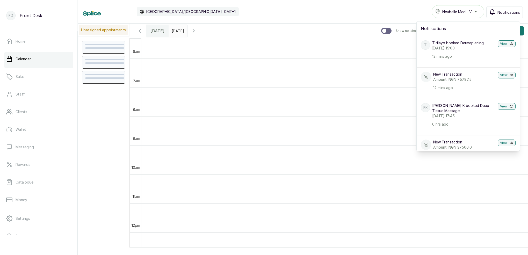
click at [497, 11] on button "Notifications" at bounding box center [505, 12] width 37 height 12
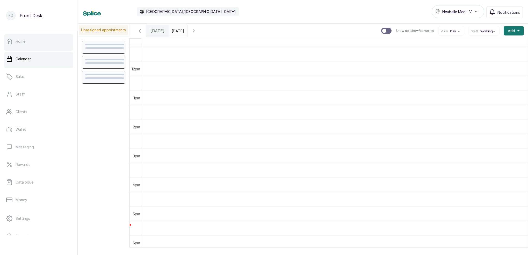
scroll to position [0, 0]
click at [32, 44] on link "Home" at bounding box center [38, 41] width 69 height 15
